Goal: Task Accomplishment & Management: Complete application form

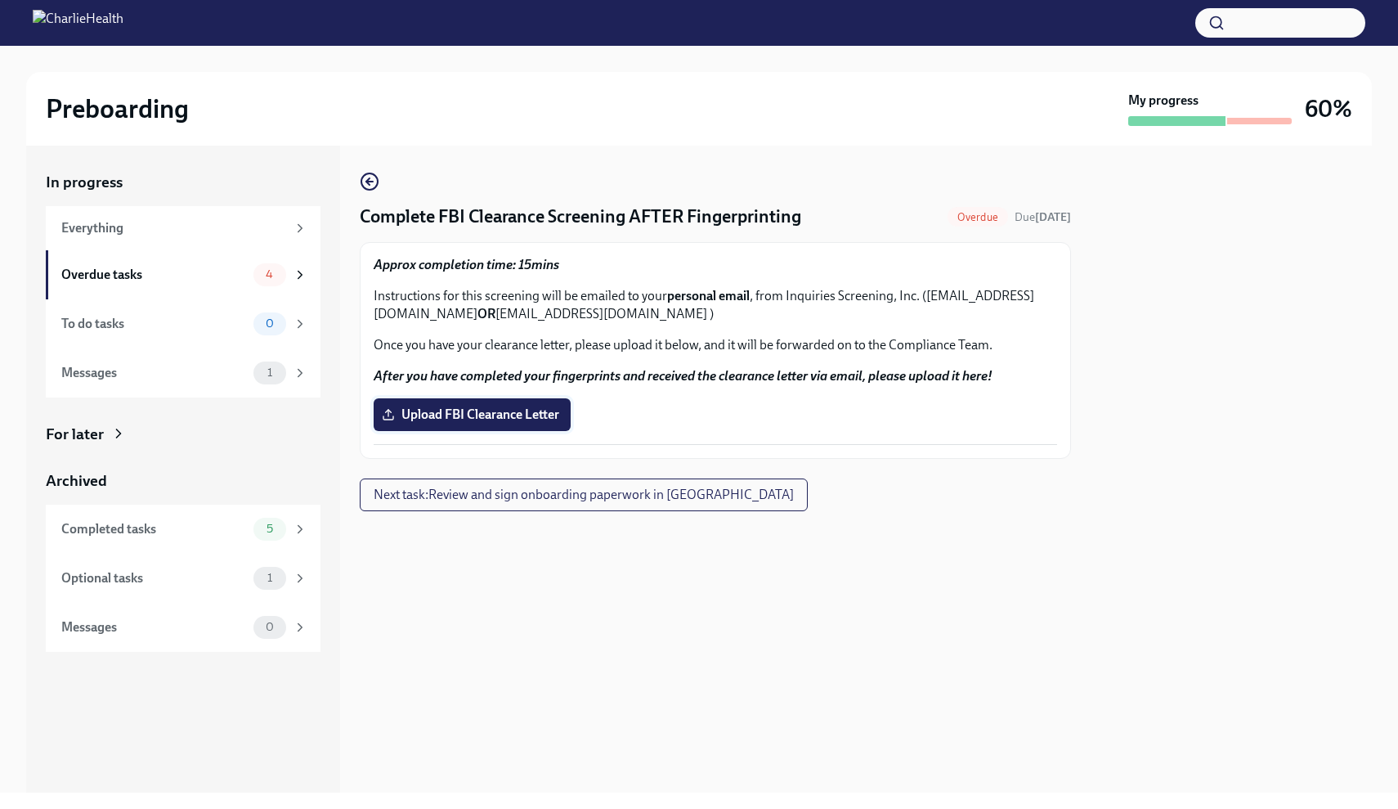
click at [530, 420] on span "Upload FBI Clearance Letter" at bounding box center [472, 414] width 174 height 16
click at [0, 0] on input "Upload FBI Clearance Letter" at bounding box center [0, 0] width 0 height 0
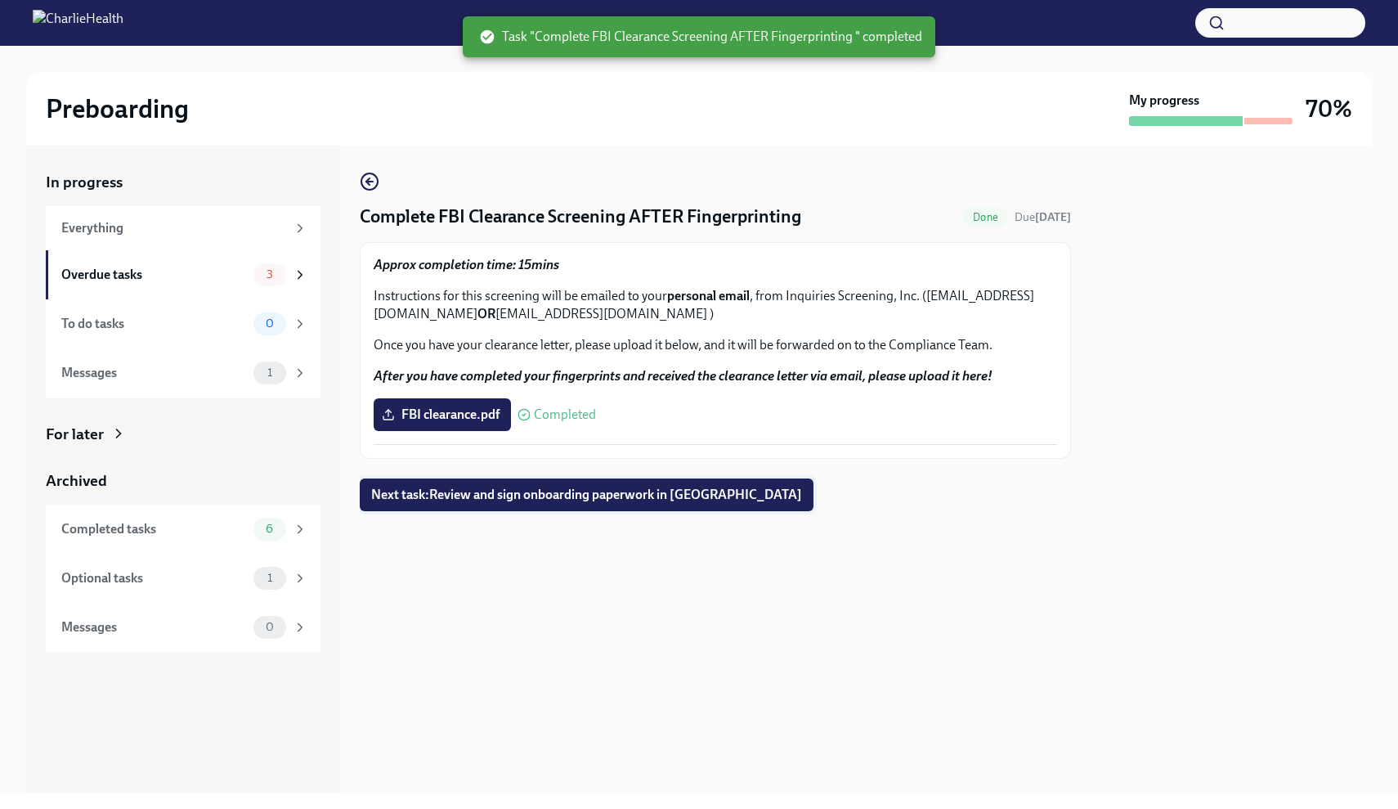
click at [490, 500] on span "Next task : Review and sign onboarding paperwork in [GEOGRAPHIC_DATA]" at bounding box center [586, 495] width 431 height 16
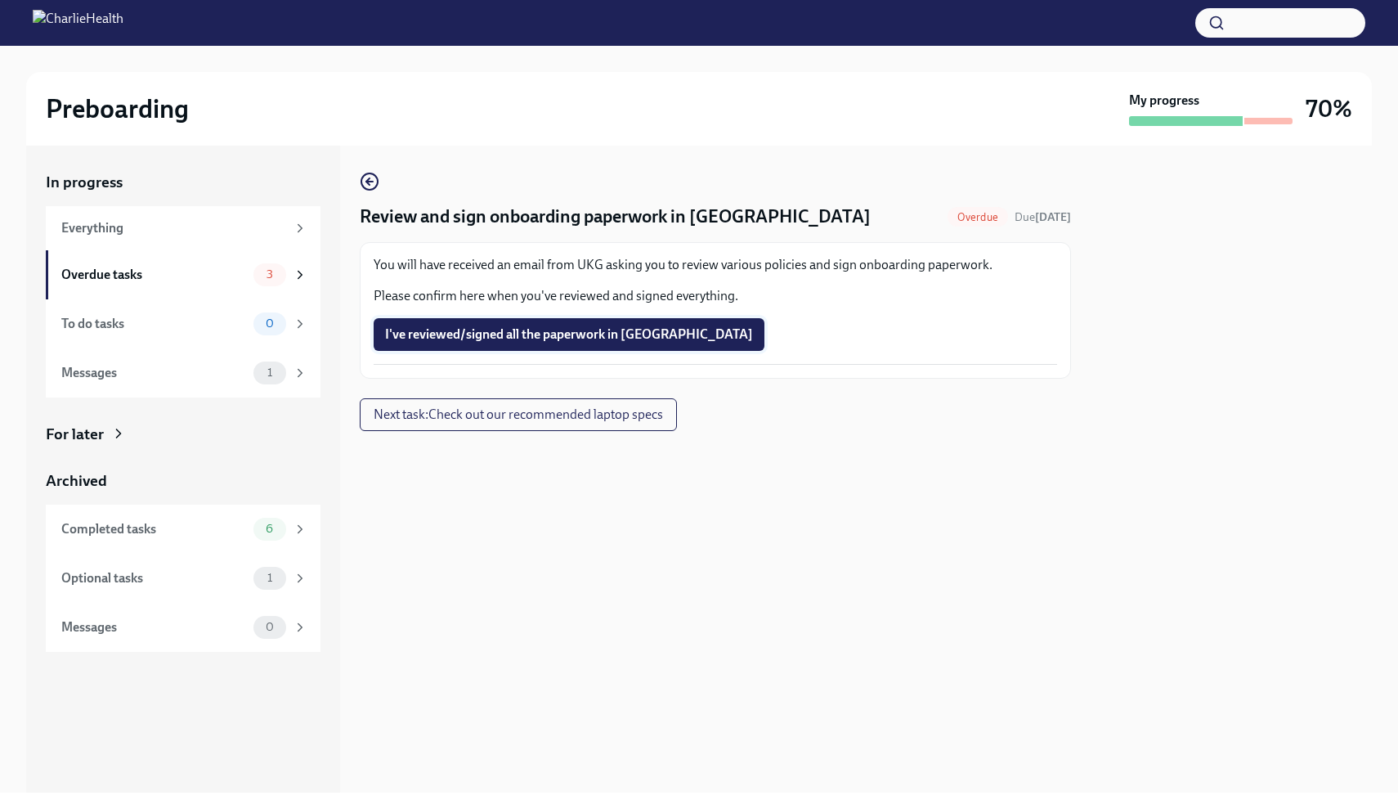
click at [544, 333] on span "I've reviewed/signed all the paperwork in [GEOGRAPHIC_DATA]" at bounding box center [569, 334] width 368 height 16
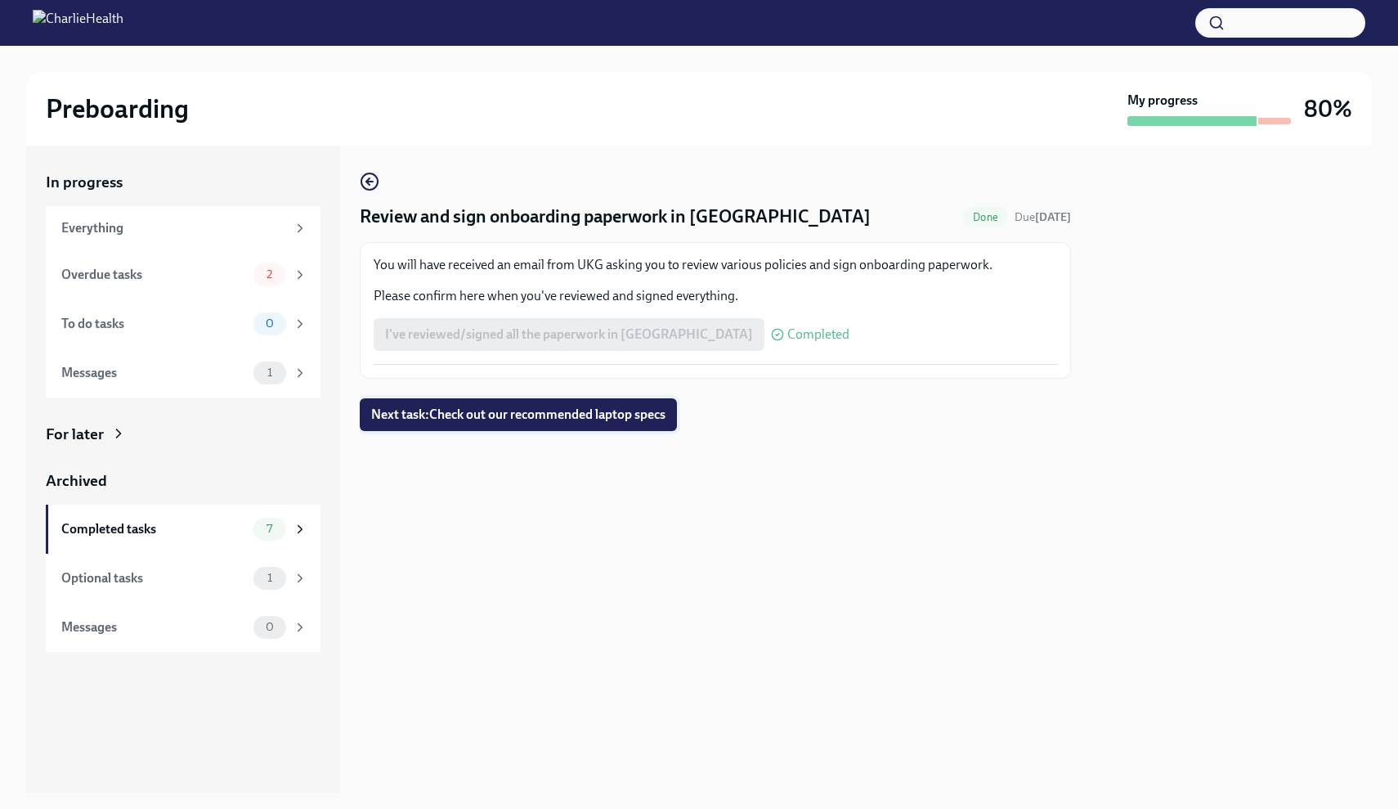
click at [545, 422] on span "Next task : Check out our recommended laptop specs" at bounding box center [518, 414] width 294 height 16
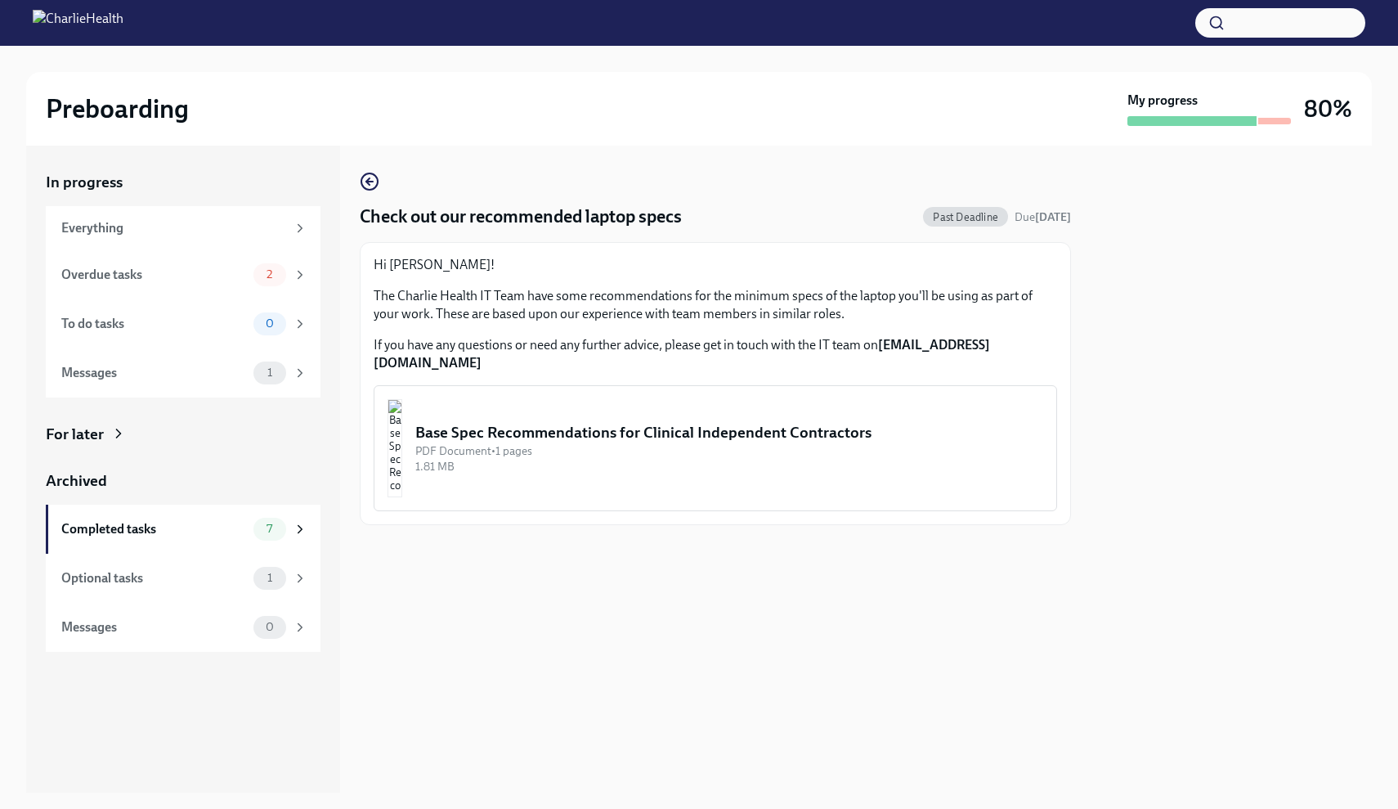
click at [772, 424] on div "Base Spec Recommendations for Clinical Independent Contractors" at bounding box center [729, 432] width 628 height 21
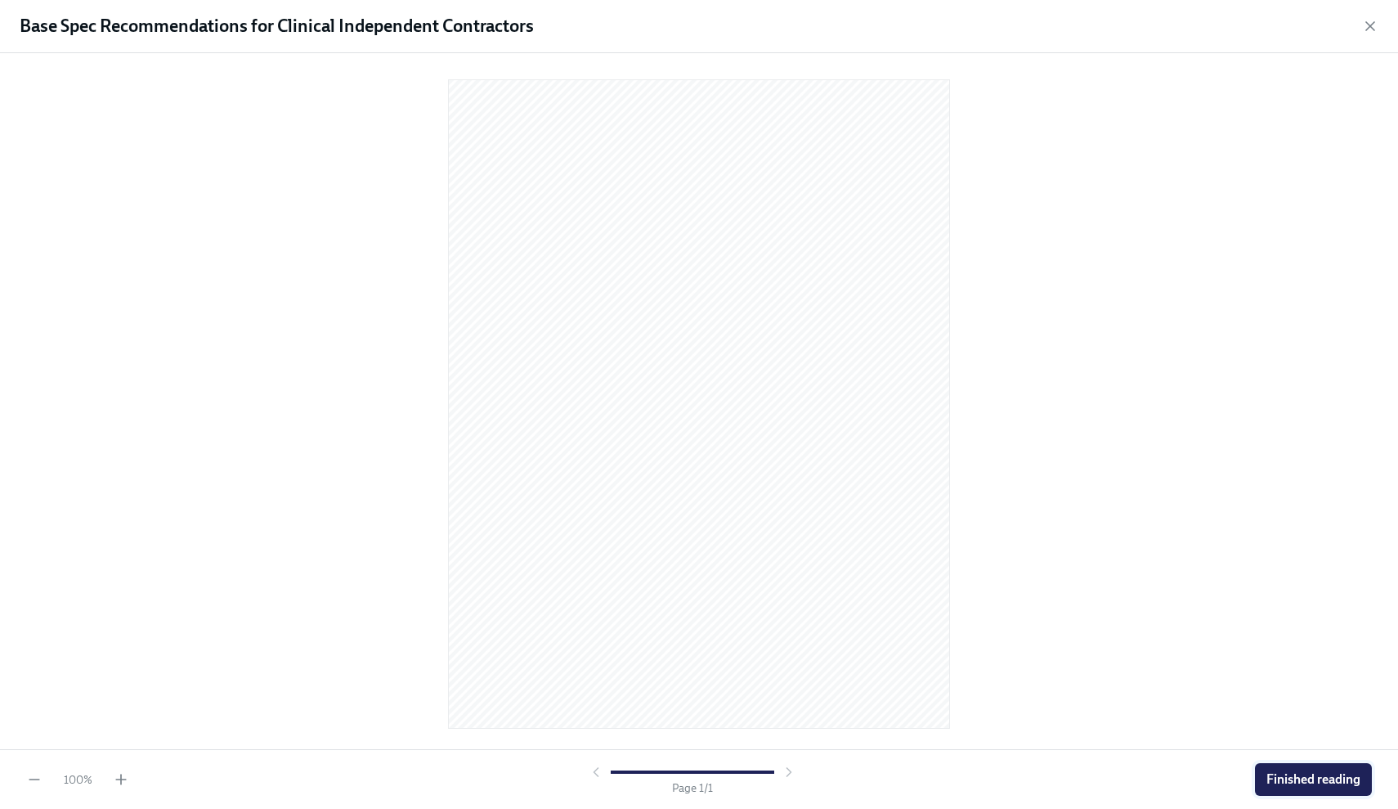
click at [1299, 776] on span "Finished reading" at bounding box center [1314, 779] width 94 height 16
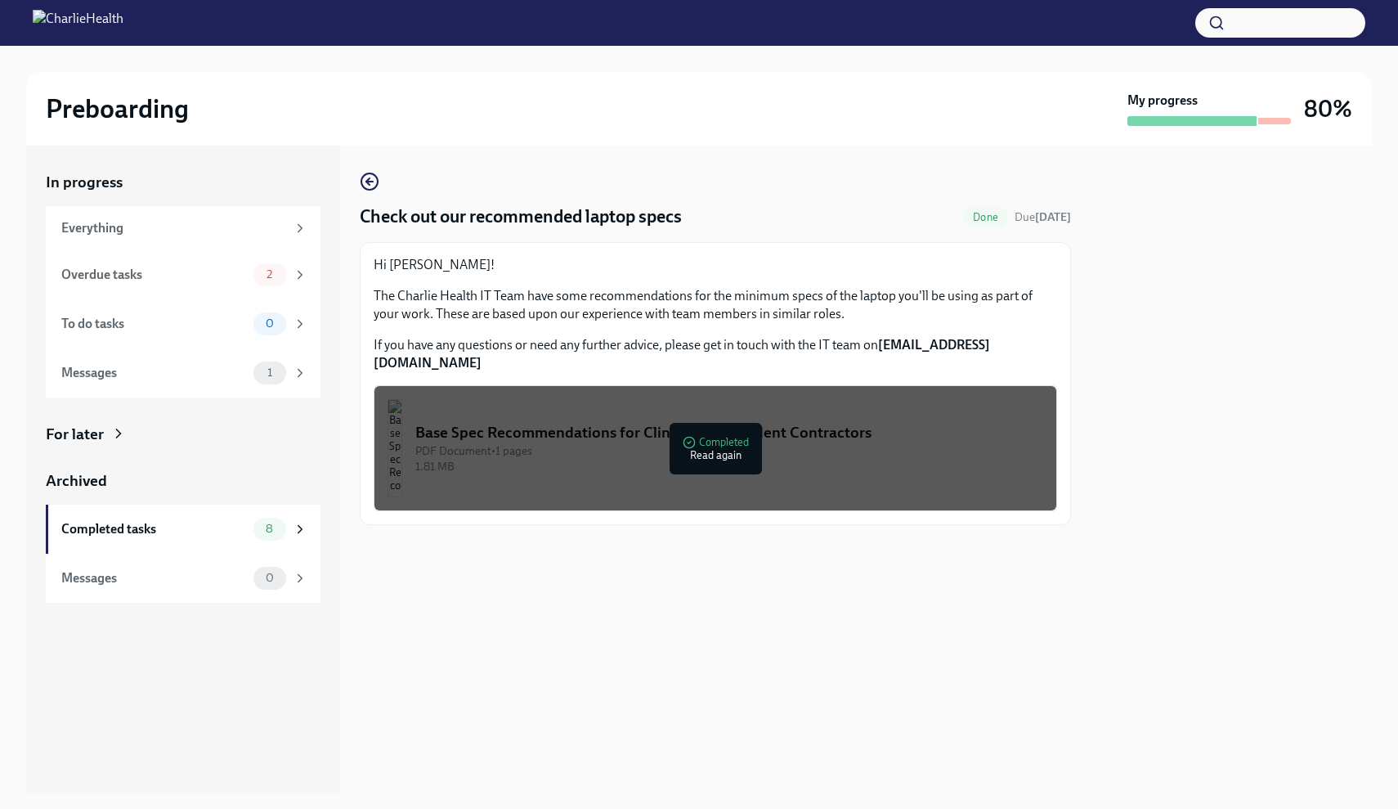
click at [805, 567] on div "Check out our recommended laptop specs Done Due [DATE] Hi [PERSON_NAME]! The Ch…" at bounding box center [715, 469] width 711 height 647
click at [100, 269] on div "Overdue tasks" at bounding box center [154, 275] width 186 height 18
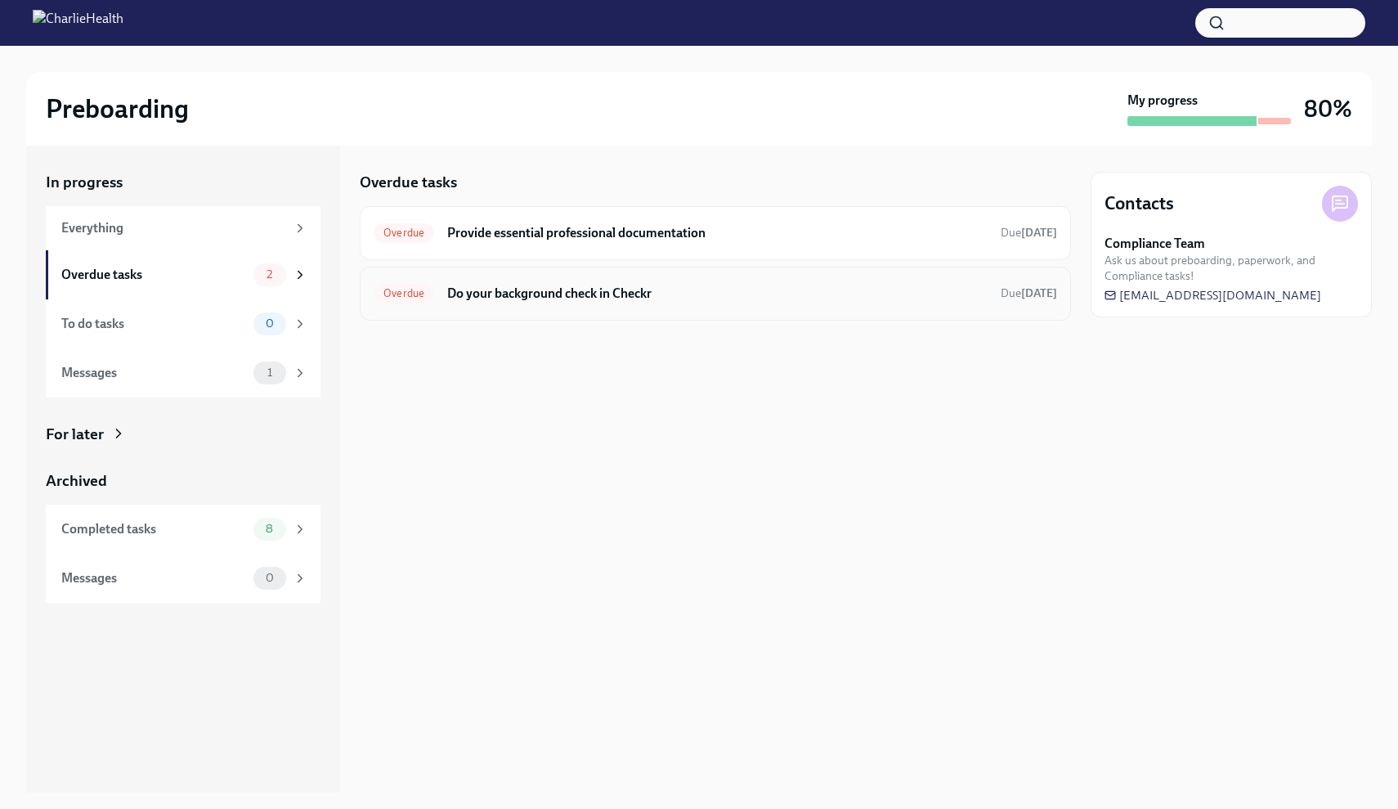
click at [556, 297] on h6 "Do your background check in Checkr" at bounding box center [717, 294] width 541 height 18
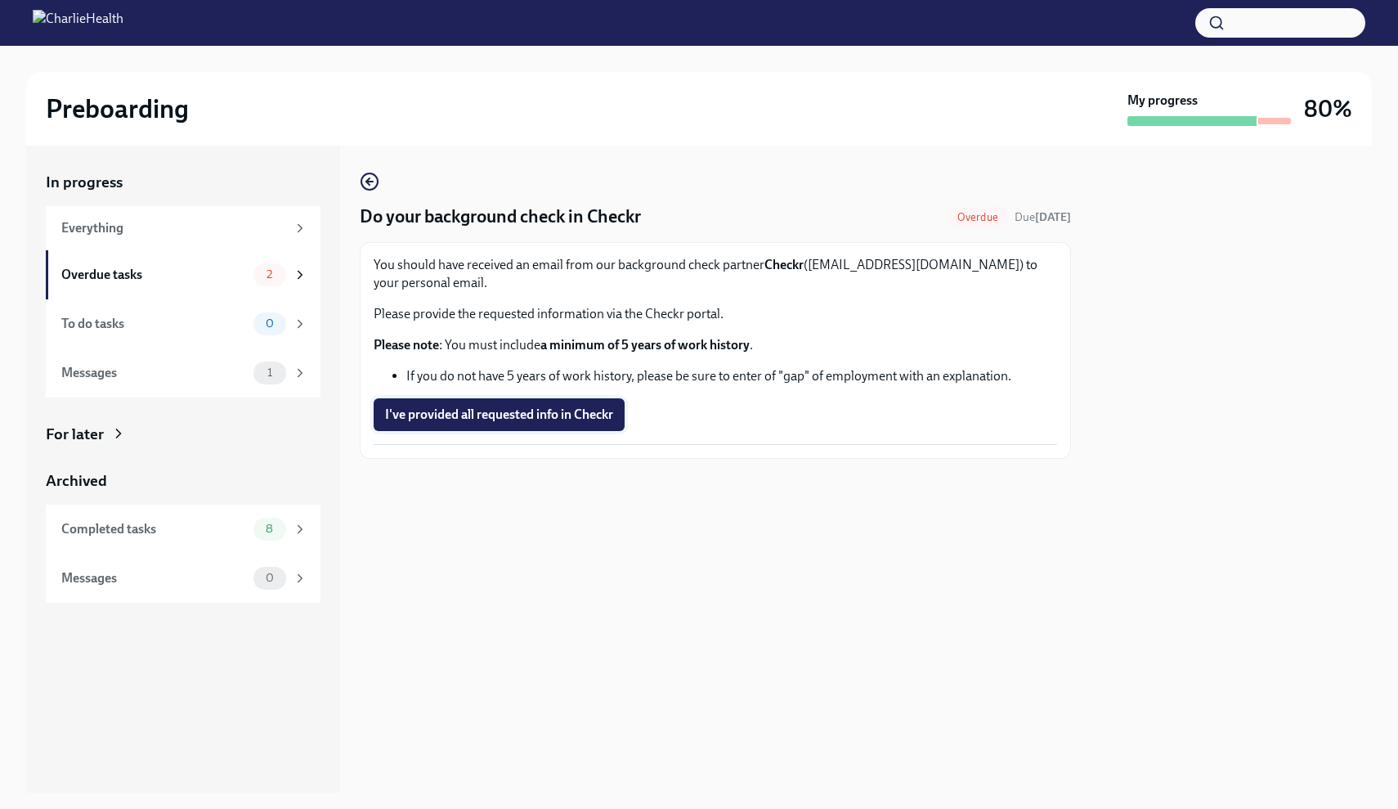
click at [532, 420] on span "I've provided all requested info in Checkr" at bounding box center [499, 414] width 228 height 16
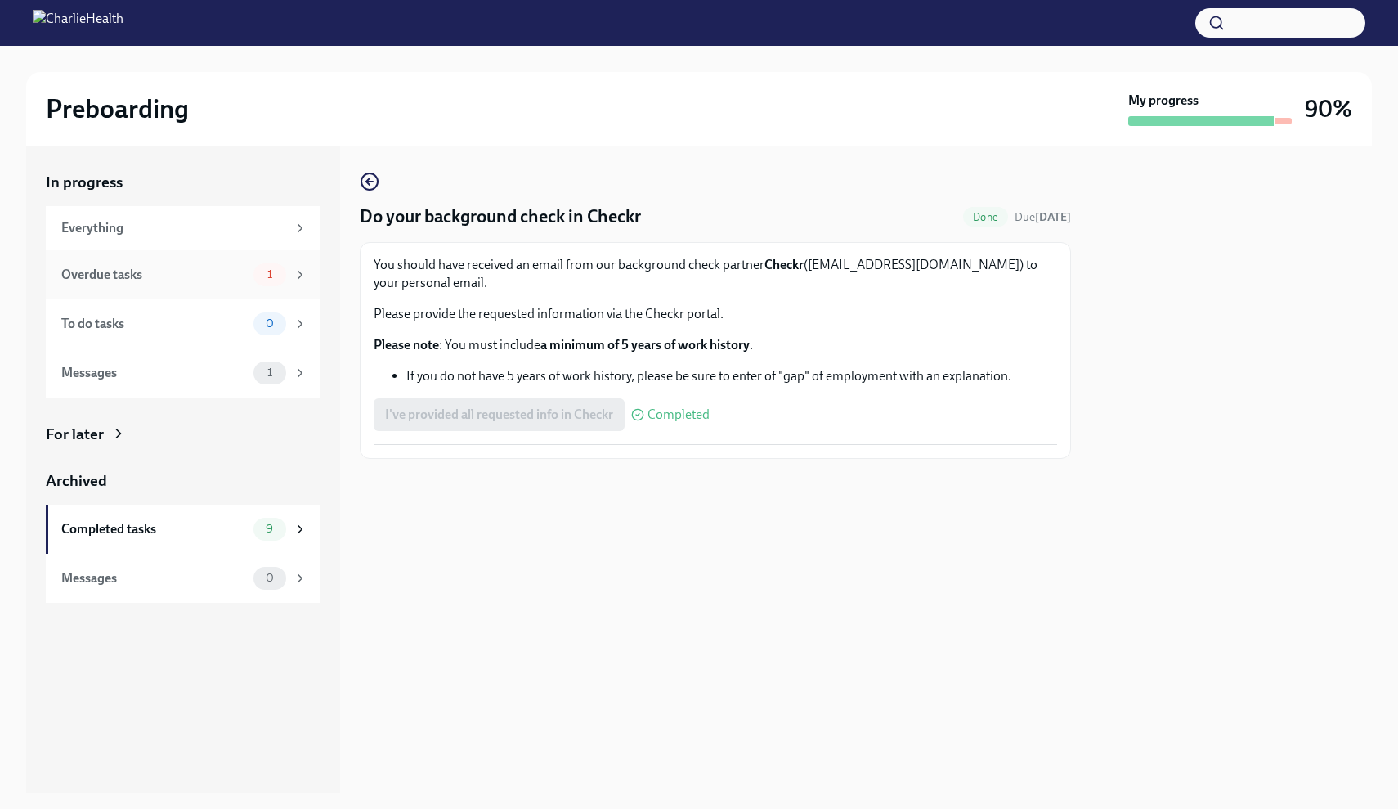
click at [132, 273] on div "Overdue tasks" at bounding box center [154, 275] width 186 height 18
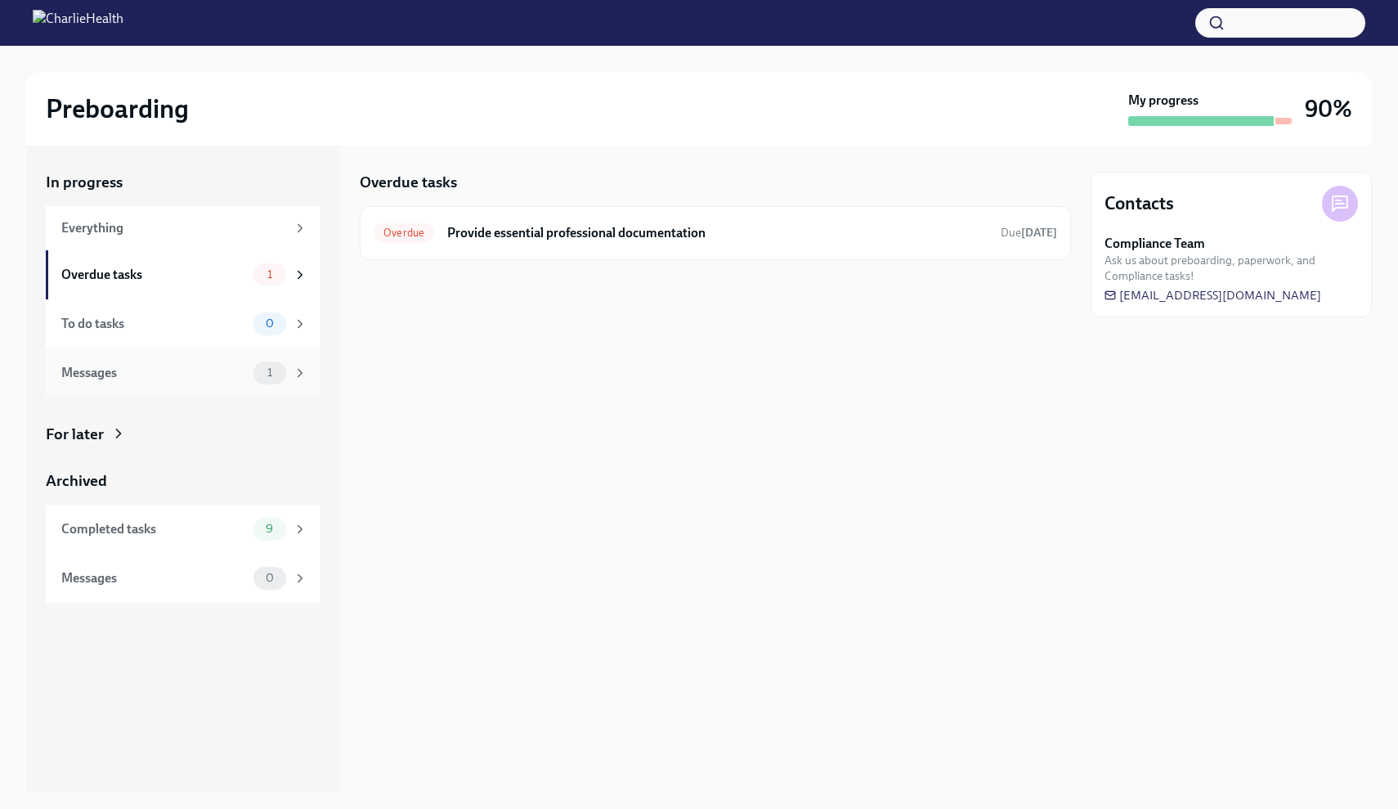
click at [87, 366] on div "Messages" at bounding box center [154, 373] width 186 height 18
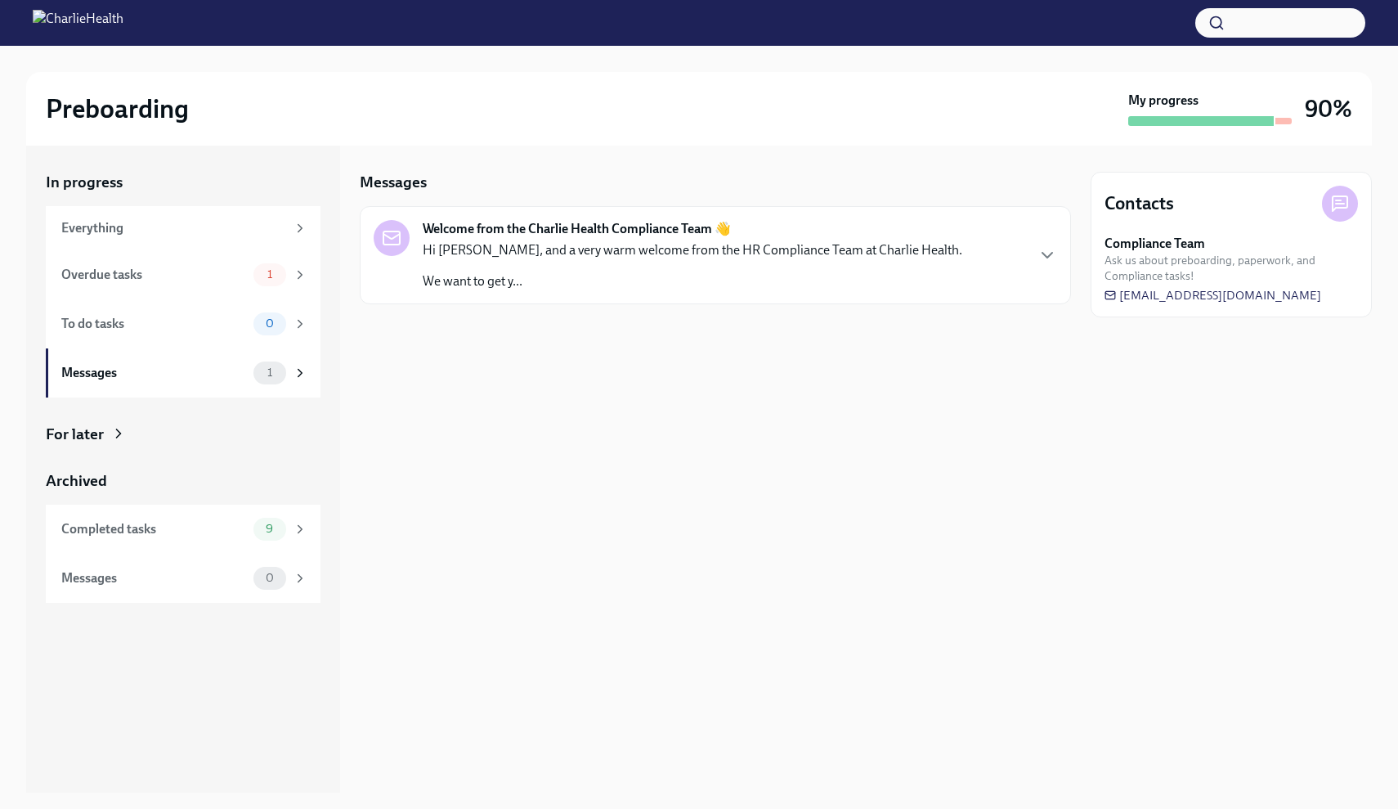
click at [582, 274] on p "We want to get y..." at bounding box center [693, 281] width 540 height 18
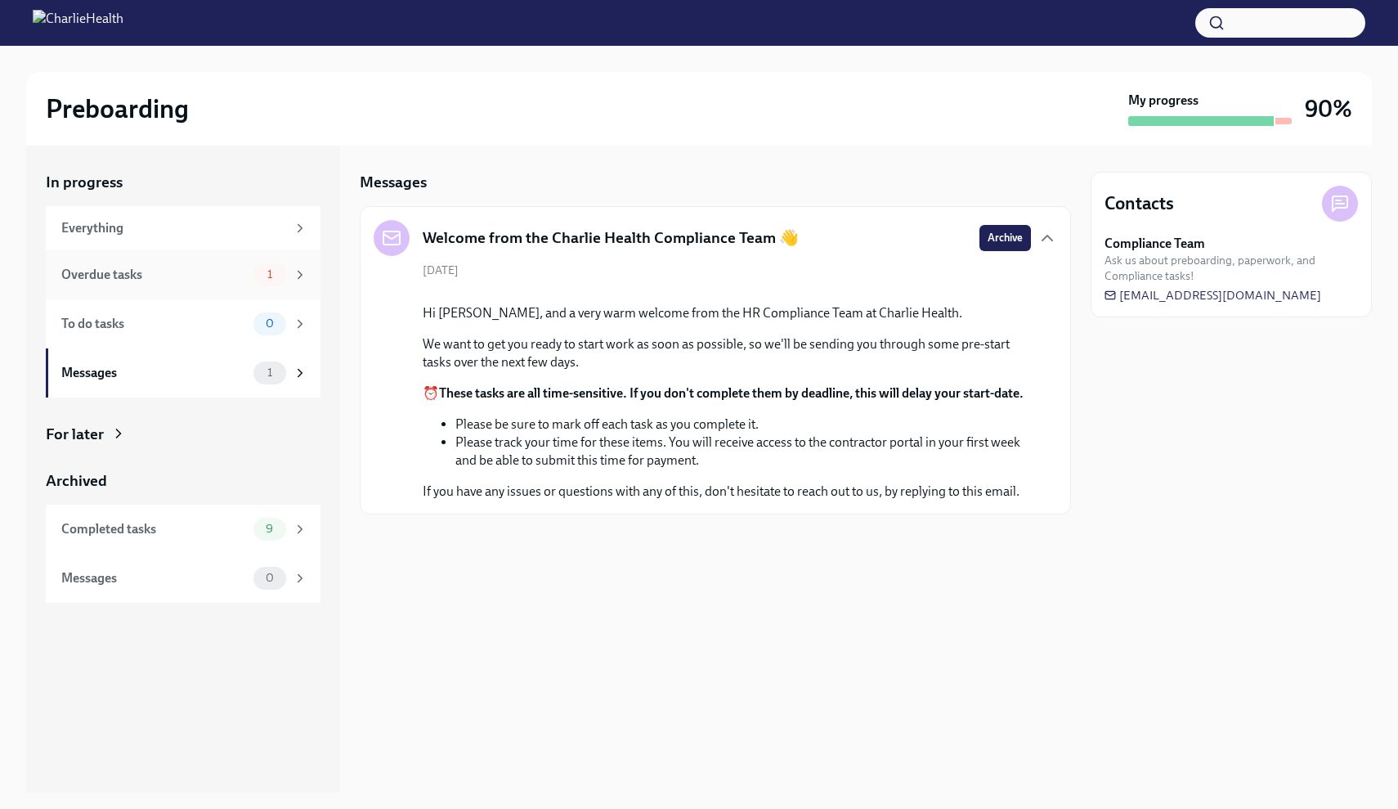
click at [131, 276] on div "Overdue tasks" at bounding box center [154, 275] width 186 height 18
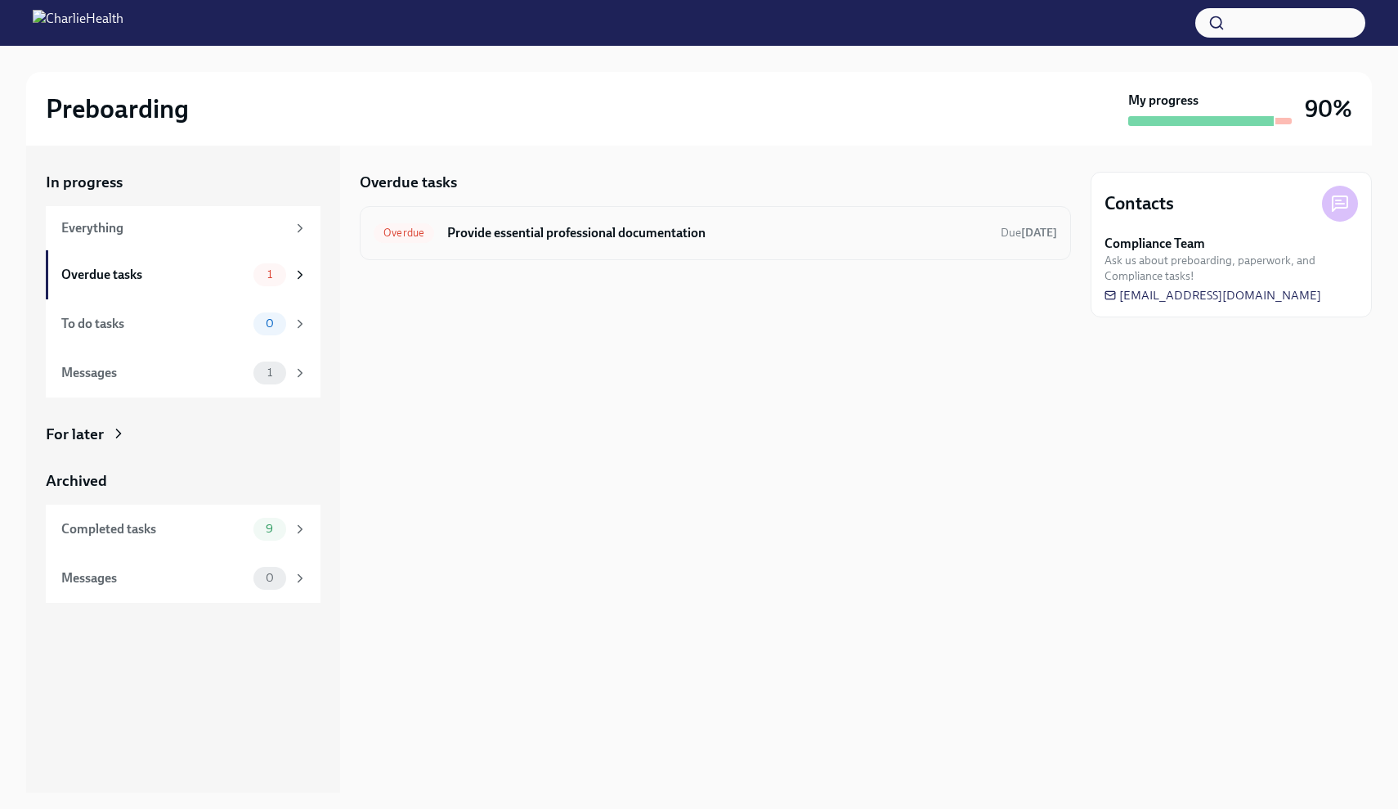
click at [636, 242] on div "Overdue Provide essential professional documentation Due [DATE]" at bounding box center [716, 233] width 684 height 26
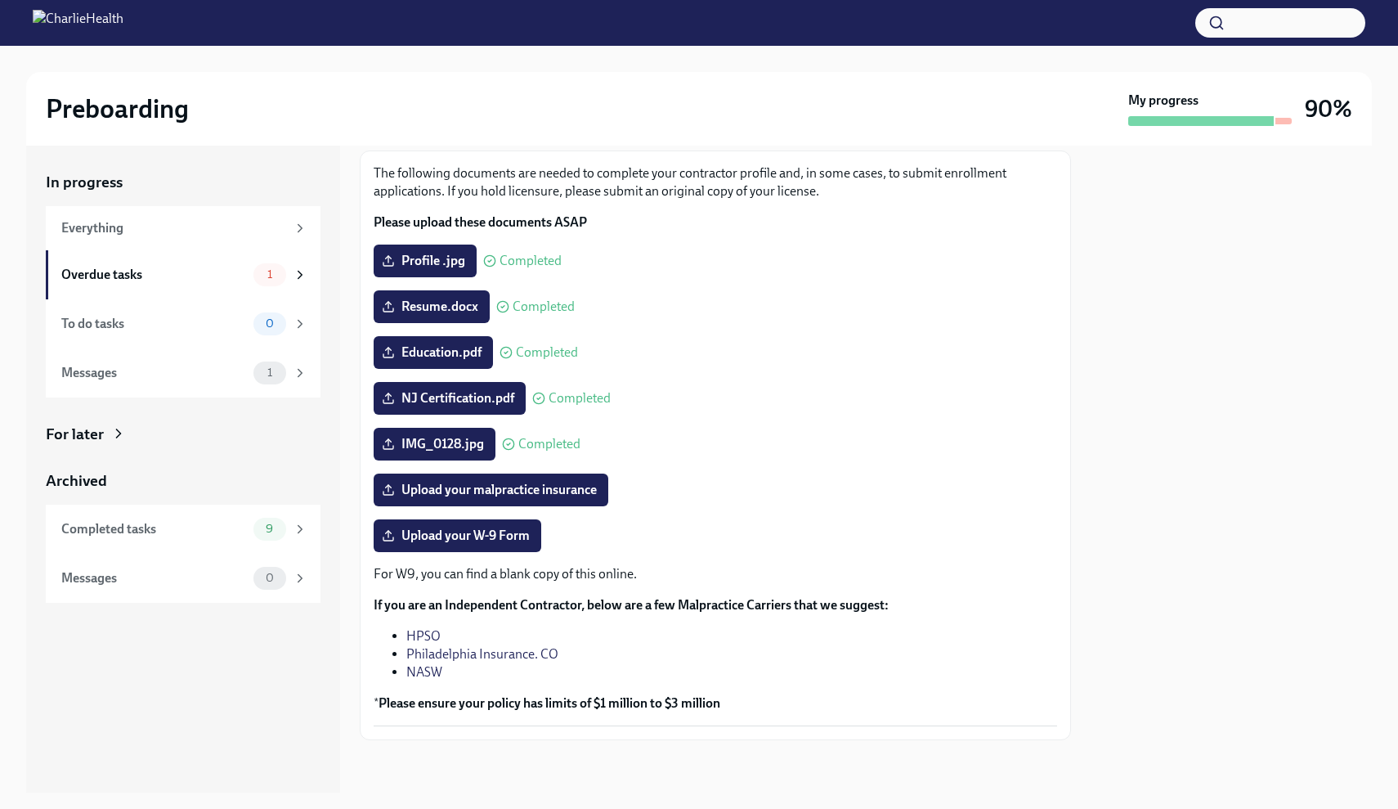
scroll to position [92, 0]
click at [542, 484] on span "Upload your malpractice insurance" at bounding box center [491, 490] width 212 height 16
click at [0, 0] on input "Upload your malpractice insurance" at bounding box center [0, 0] width 0 height 0
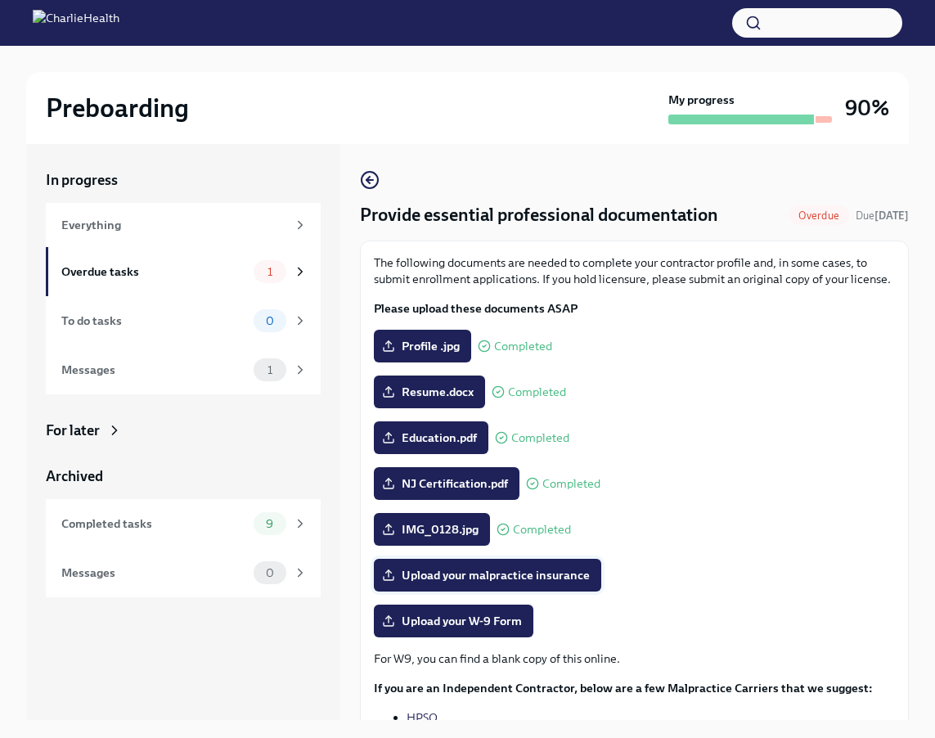
click at [537, 574] on span "Upload your malpractice insurance" at bounding box center [487, 575] width 204 height 16
click at [0, 0] on input "Upload your malpractice insurance" at bounding box center [0, 0] width 0 height 0
